Goal: Check status: Check status

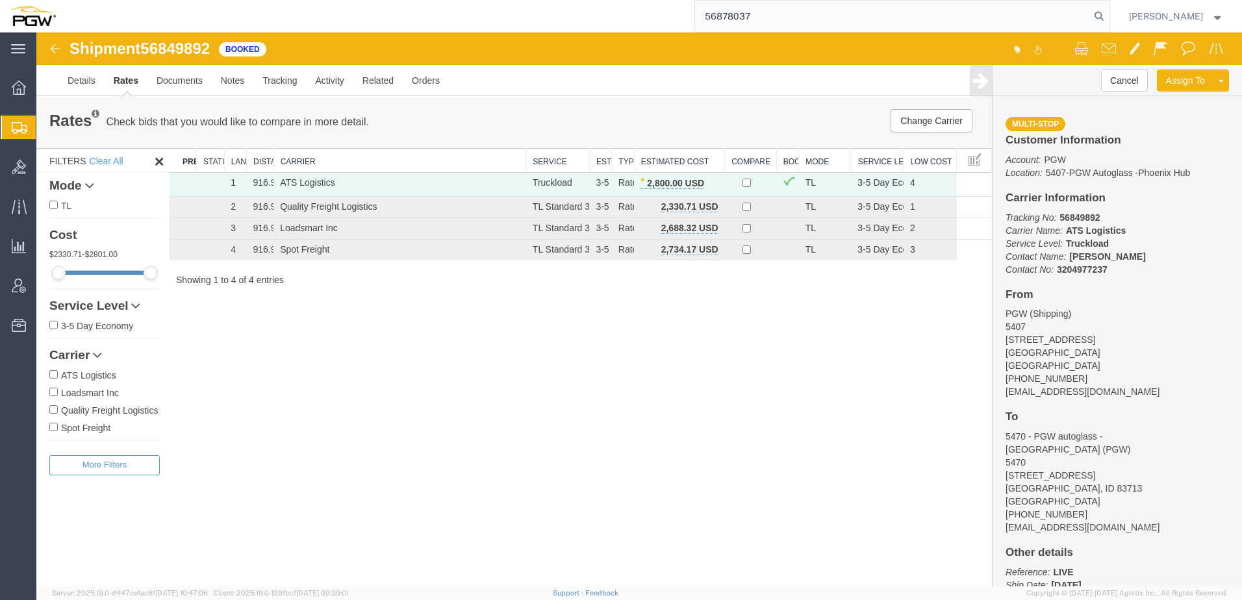
type input "56878037"
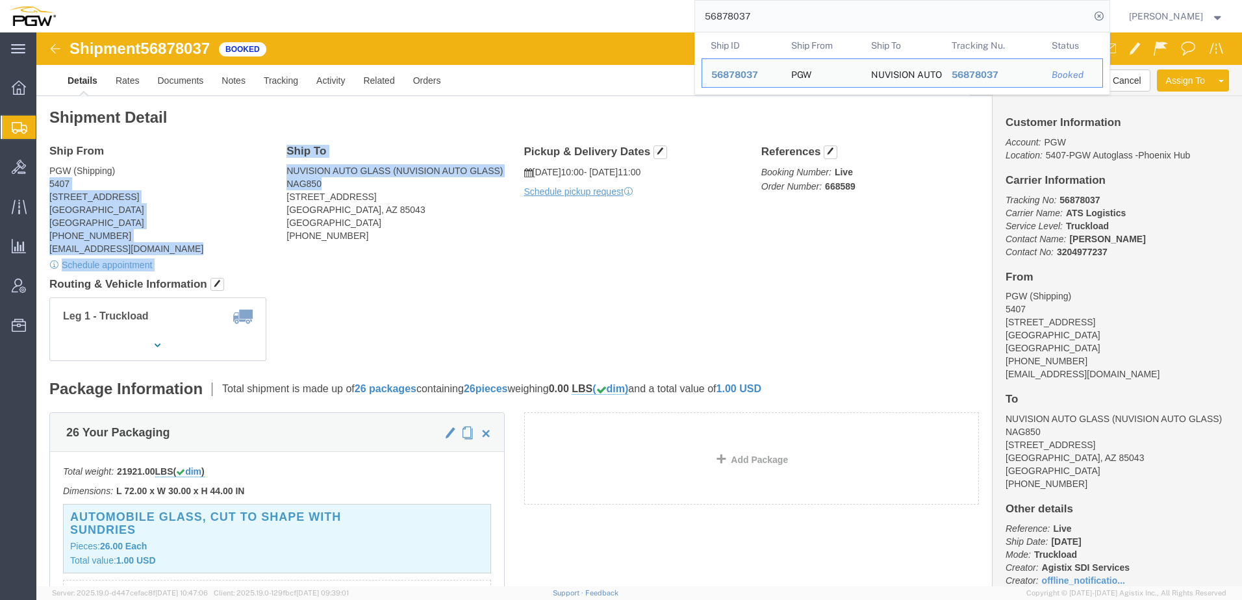
drag, startPoint x: 291, startPoint y: 151, endPoint x: 234, endPoint y: 158, distance: 57.0
click div "Ship From PGW (Shipping) 5407 [STREET_ADDRESS] [PHONE_NUMBER] [EMAIL_ADDRESS][D…"
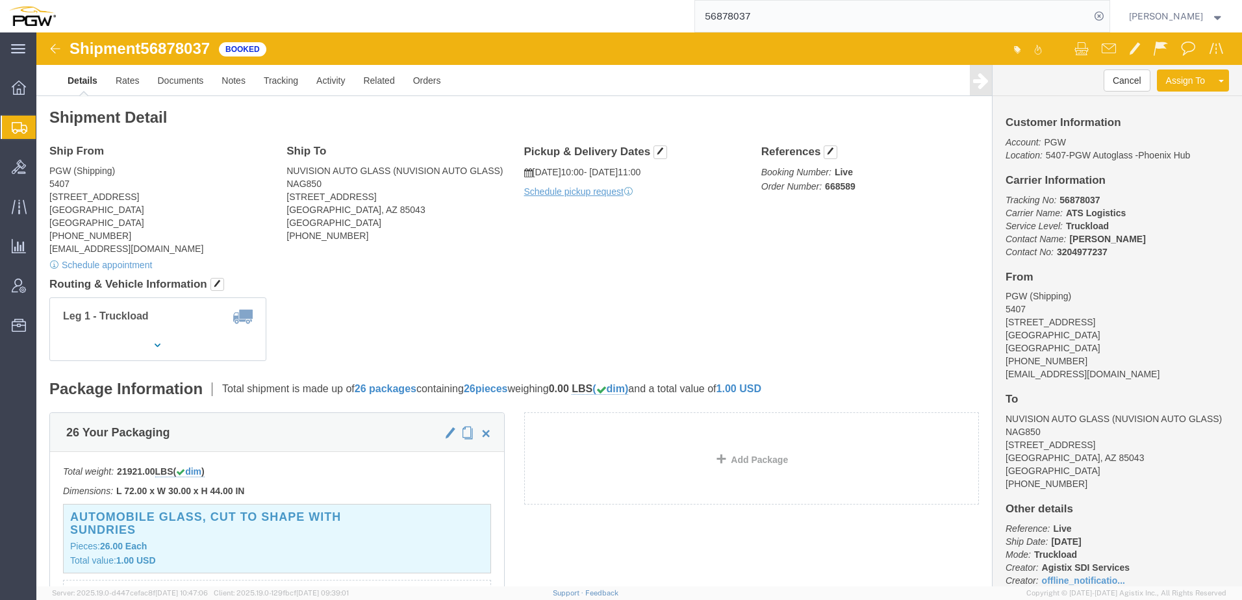
click div "Ship To NUVISION AUTO GLASS (NUVISION AUTO GLASS) NAG850 [STREET_ADDRESS] [PHON…"
click div "Ship From PGW (Shipping) 5407 [STREET_ADDRESS] [PHONE_NUMBER] [EMAIL_ADDRESS][D…"
click at [0, 0] on span "Shipment Manager" at bounding box center [0, 0] width 0 height 0
